Goal: Check status: Check status

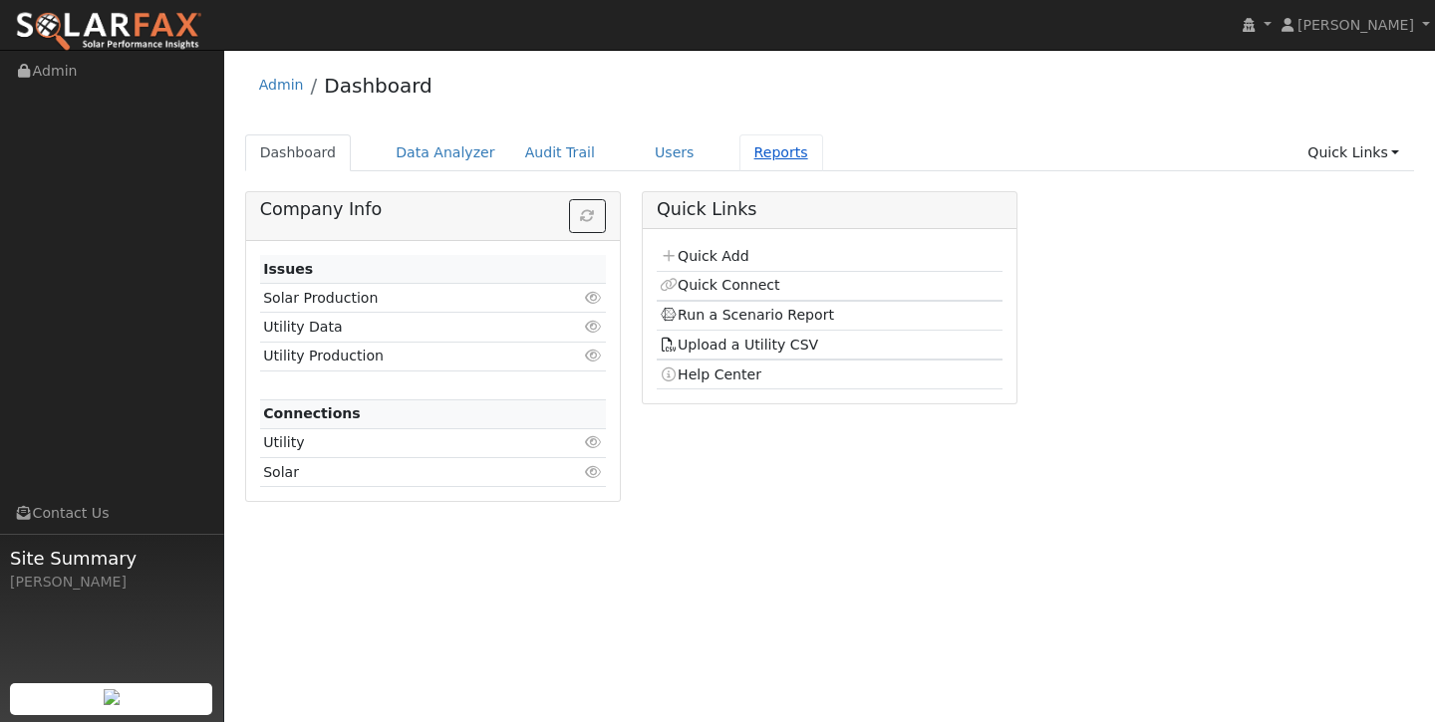
click at [776, 144] on link "Reports" at bounding box center [781, 153] width 84 height 37
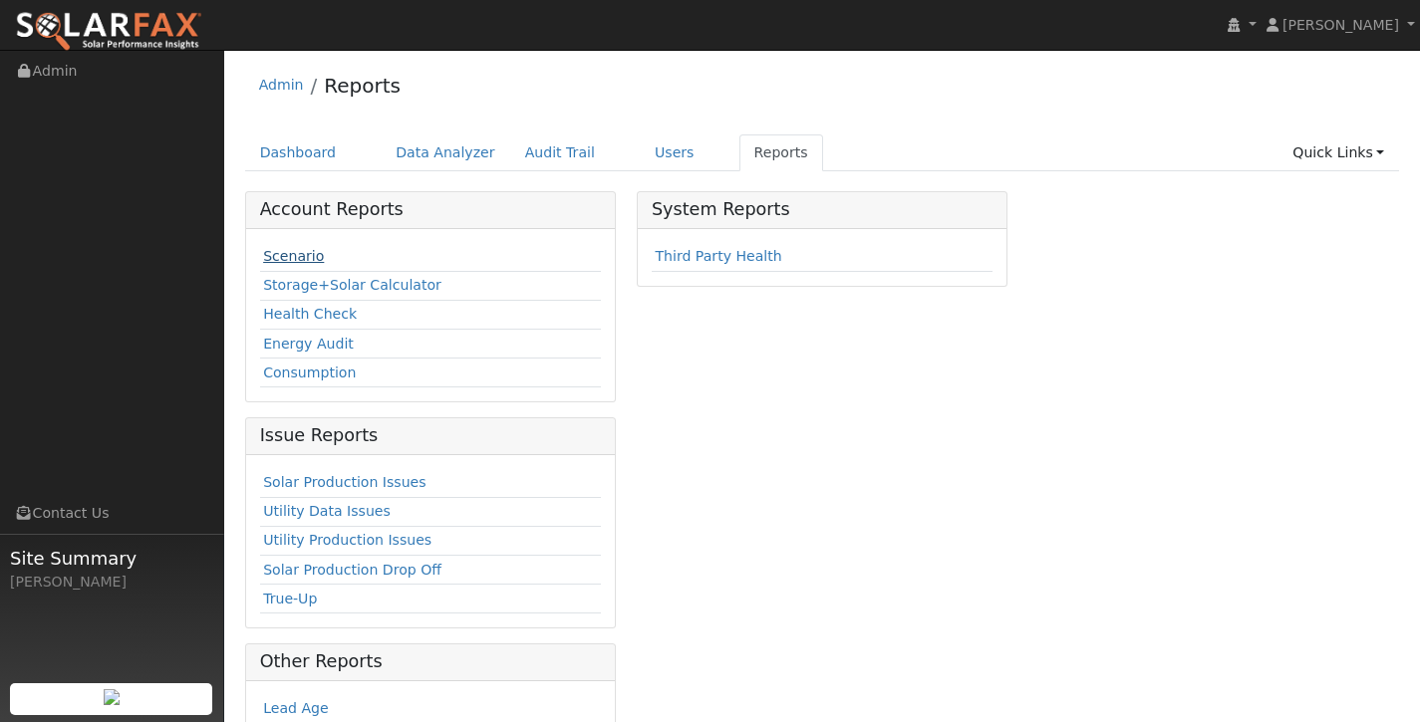
click at [294, 257] on link "Scenario" at bounding box center [293, 256] width 61 height 16
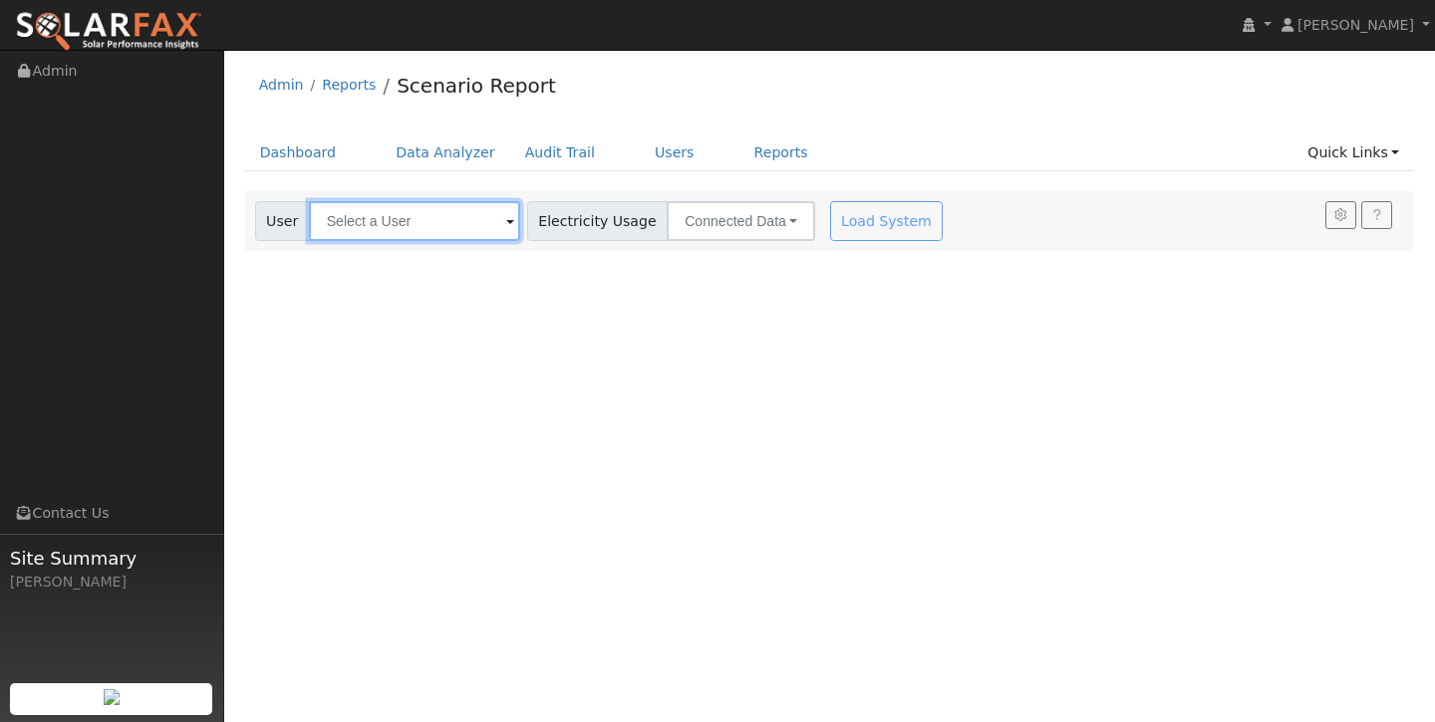
click at [377, 220] on input "text" at bounding box center [414, 221] width 211 height 40
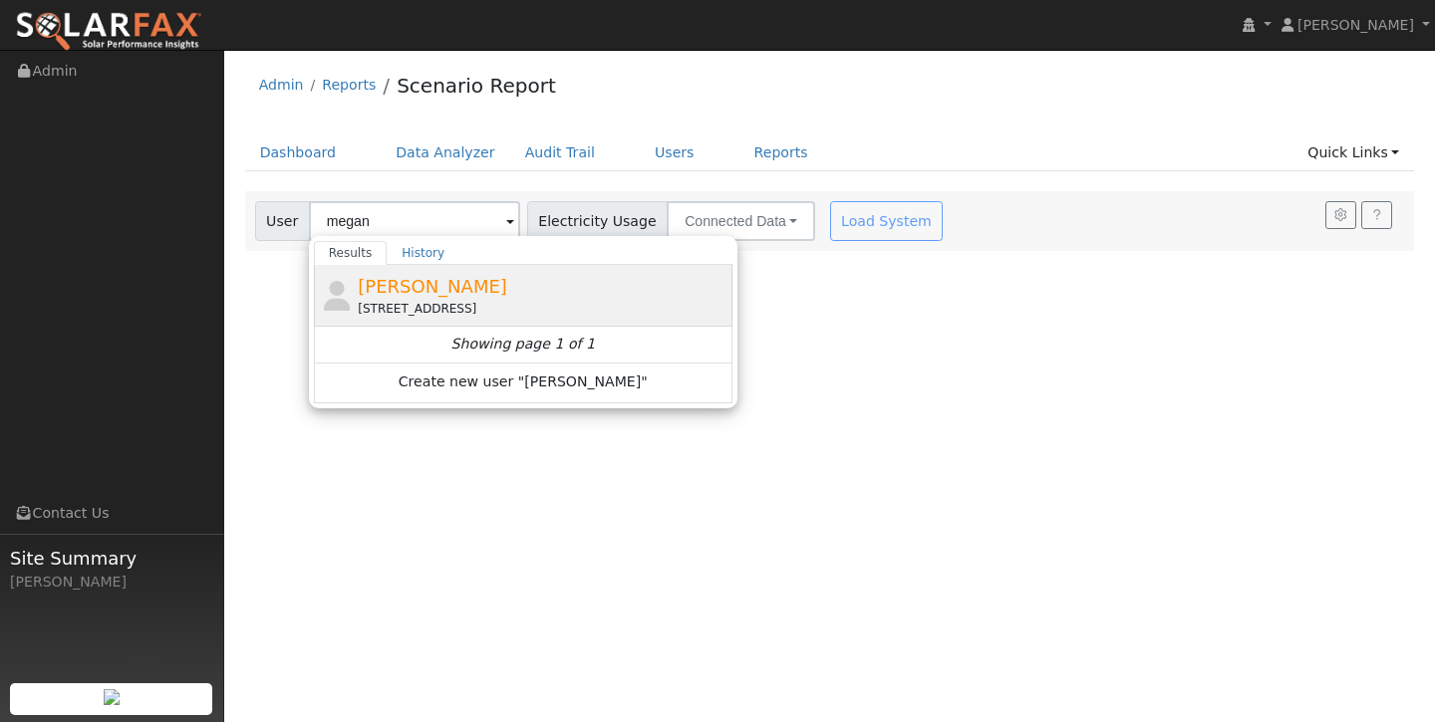
click at [404, 287] on span "Megan Peterson" at bounding box center [432, 286] width 149 height 21
type input "Megan Peterson"
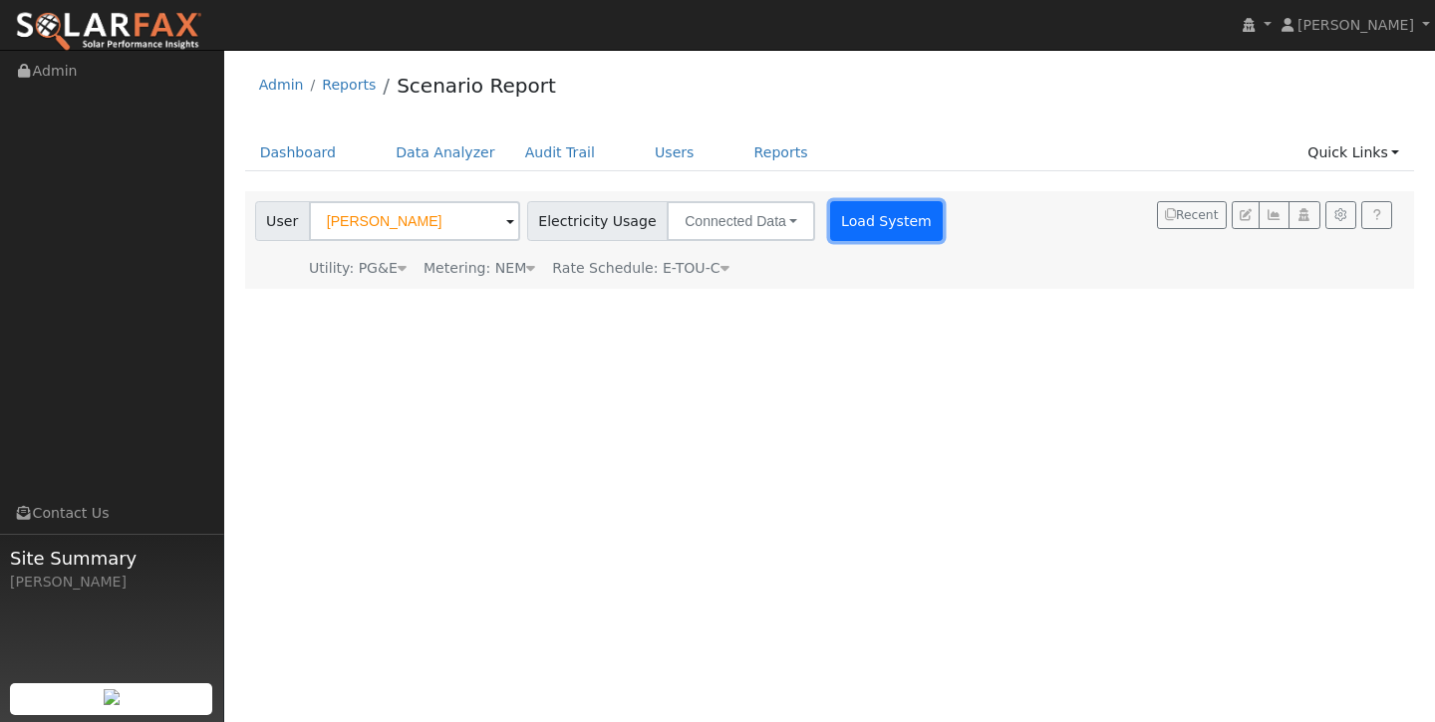
click at [881, 217] on button "Load System" at bounding box center [887, 221] width 114 height 40
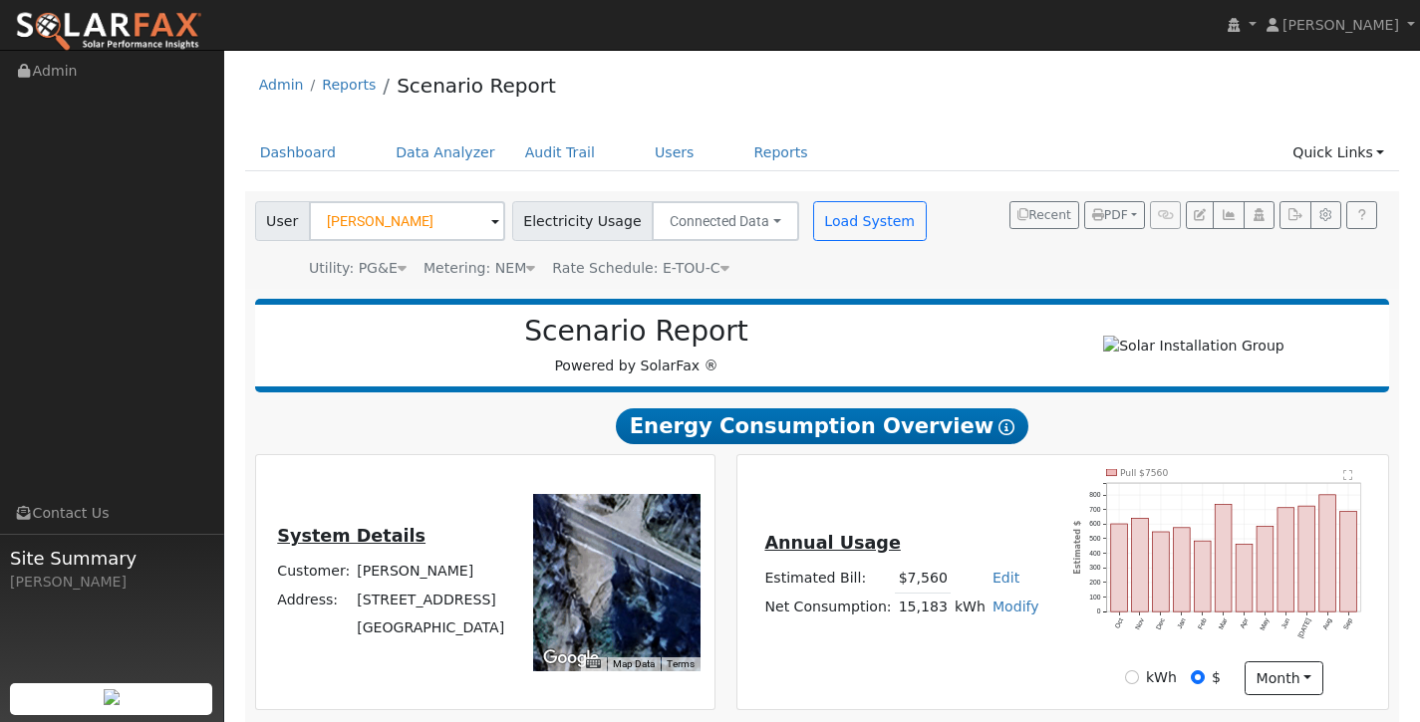
scroll to position [216, 0]
